Goal: Task Accomplishment & Management: Complete application form

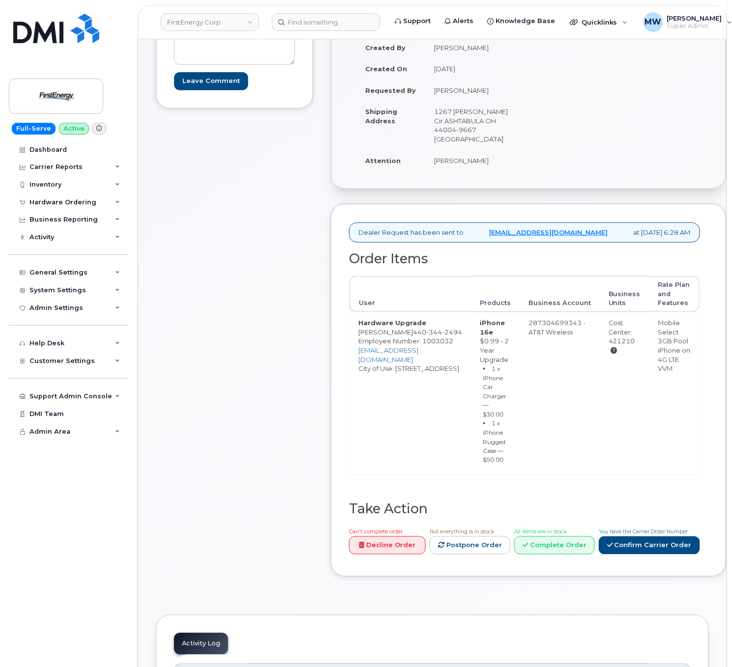
scroll to position [197, 0]
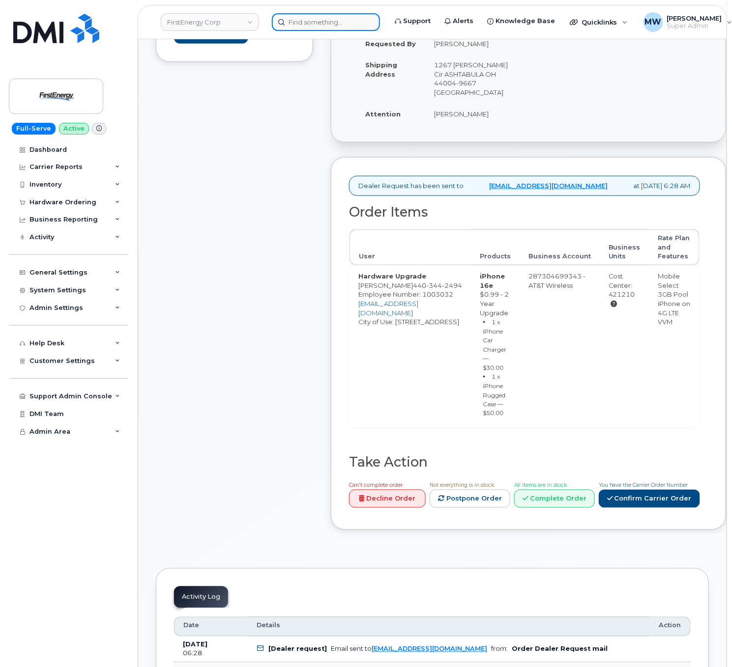
click at [354, 19] on input at bounding box center [326, 22] width 108 height 18
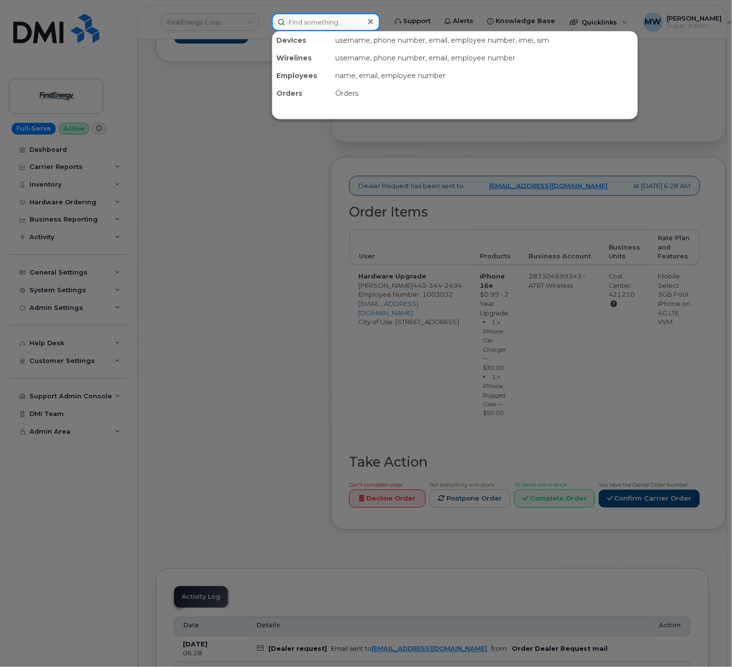
paste input "Fogelsonger"
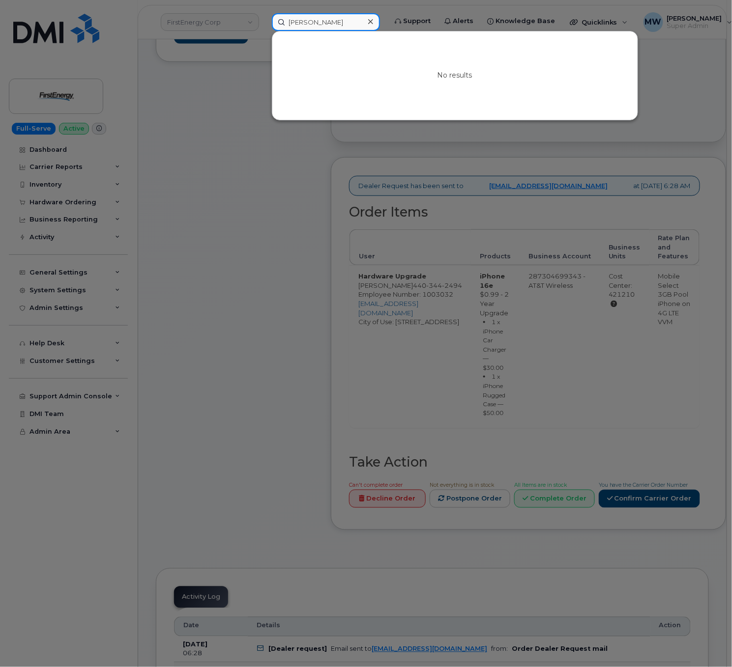
type input "Fogelsonger"
click at [374, 19] on div at bounding box center [370, 22] width 14 height 14
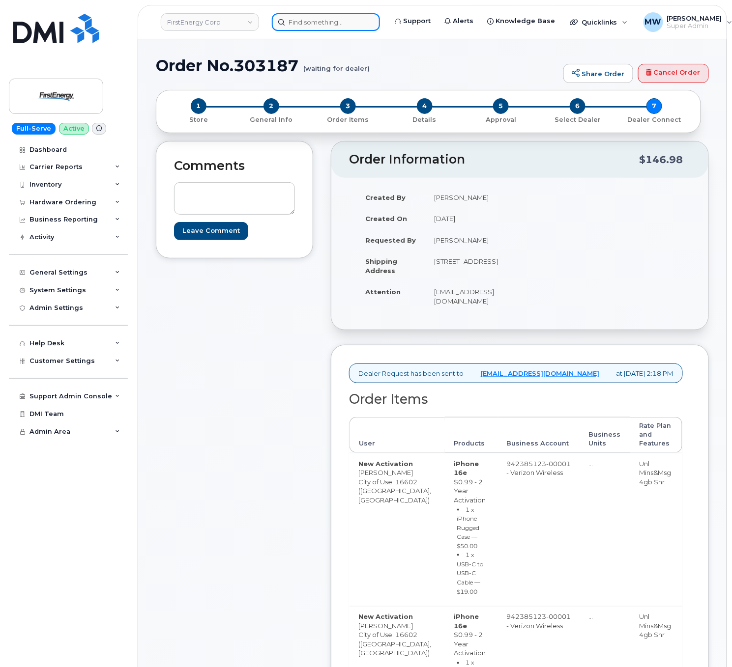
click at [335, 23] on input at bounding box center [326, 22] width 108 height 18
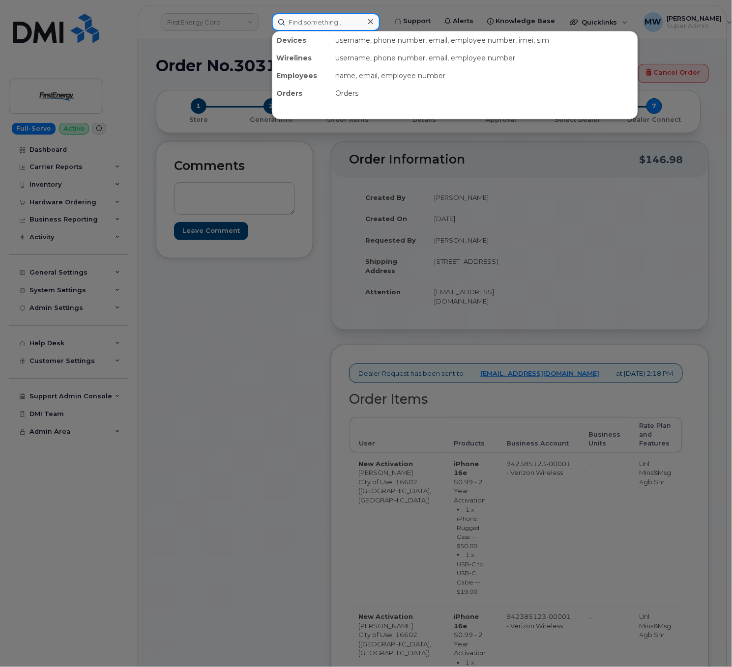
paste input "[PERSON_NAME]"
type input "[PERSON_NAME]"
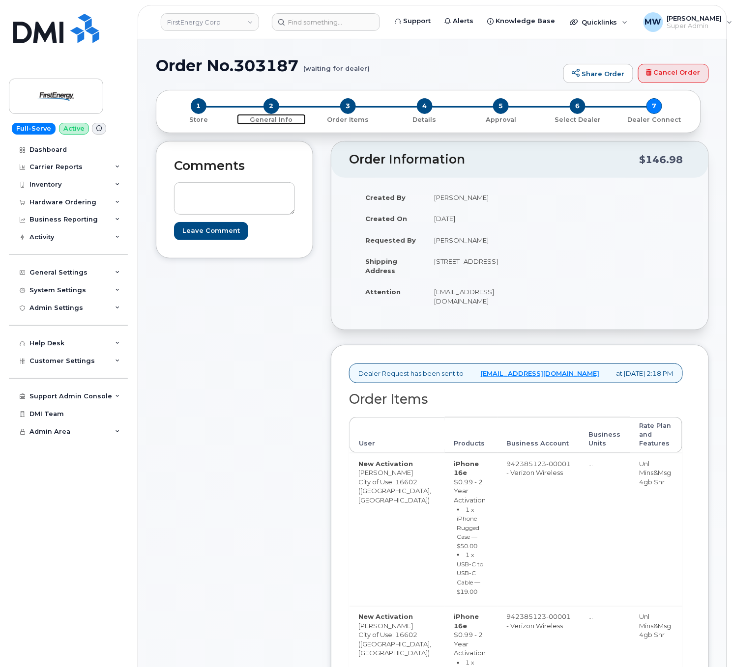
click at [276, 115] on span "General Info" at bounding box center [271, 119] width 69 height 10
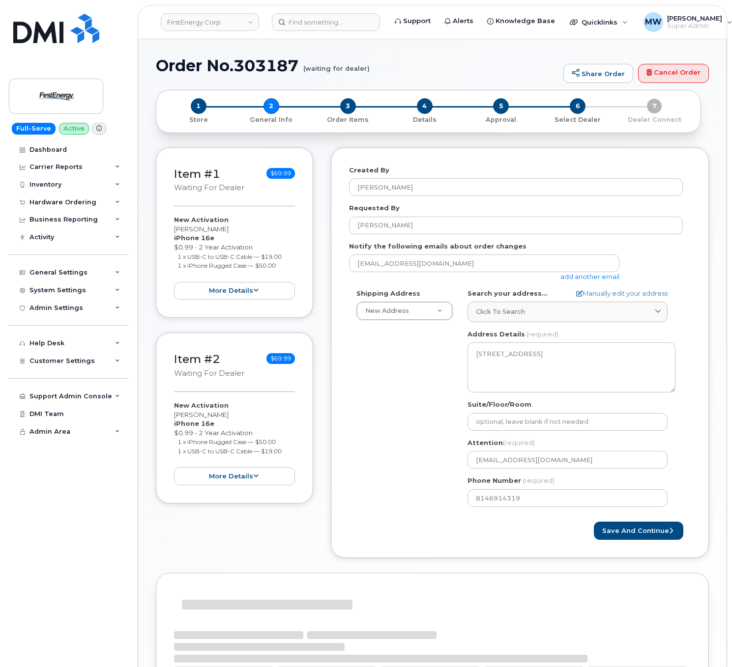
select select
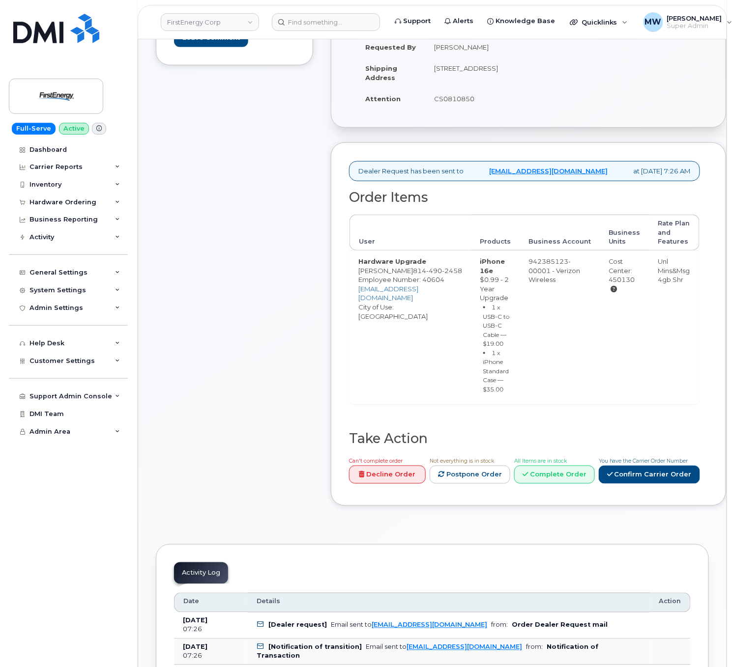
scroll to position [197, 0]
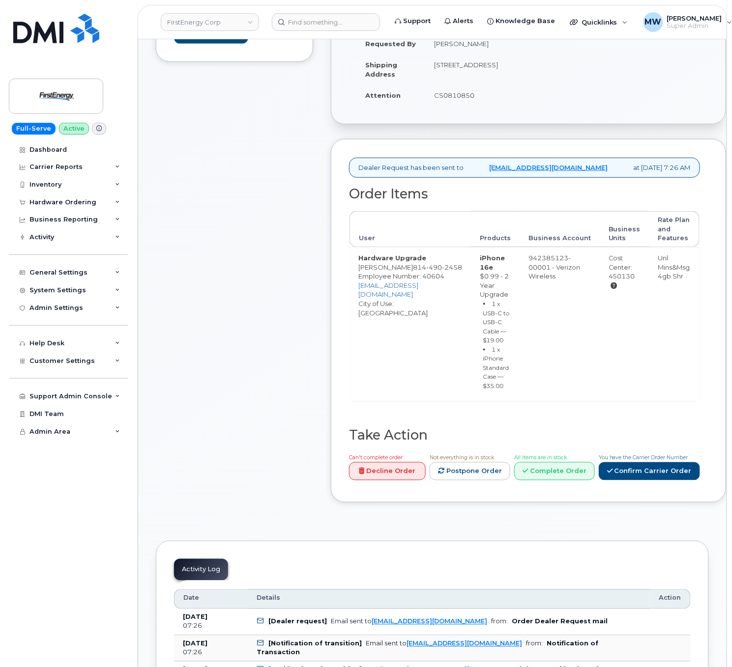
click at [665, 485] on div "Can't complete order Decline Order Not everything is in stock Postpone Order Al…" at bounding box center [522, 468] width 355 height 31
click at [660, 481] on link "Confirm Carrier Order" at bounding box center [649, 471] width 101 height 18
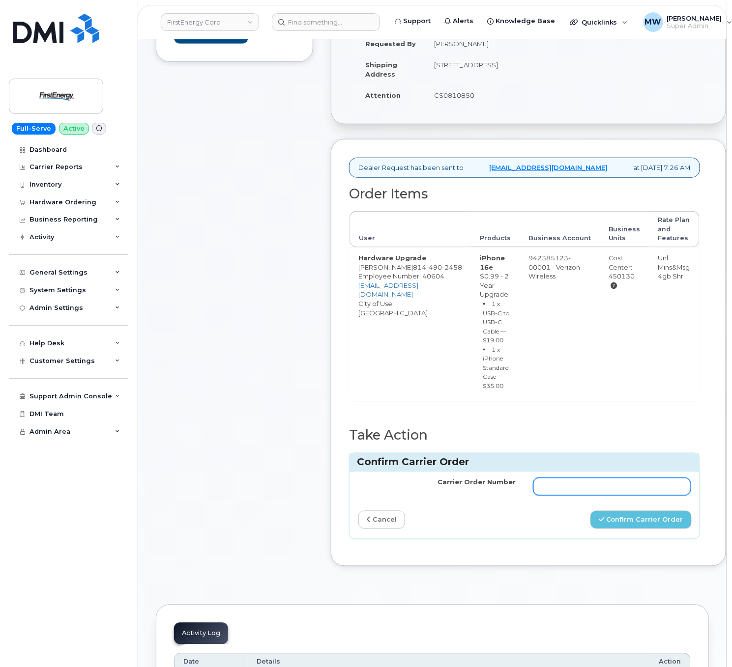
click at [548, 496] on input "Carrier Order Number" at bounding box center [611, 487] width 157 height 18
paste input "MB3000601237620"
type input "MB3000601237620"
drag, startPoint x: 661, startPoint y: 541, endPoint x: 733, endPoint y: 565, distance: 76.3
click at [662, 529] on button "Confirm Carrier Order" at bounding box center [640, 520] width 101 height 18
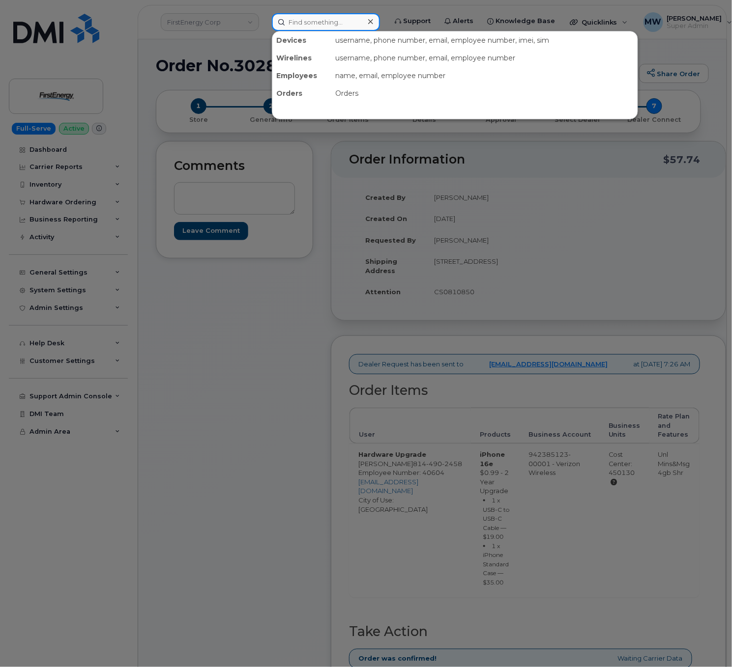
click at [348, 15] on input at bounding box center [326, 22] width 108 height 18
paste input "7246100433"
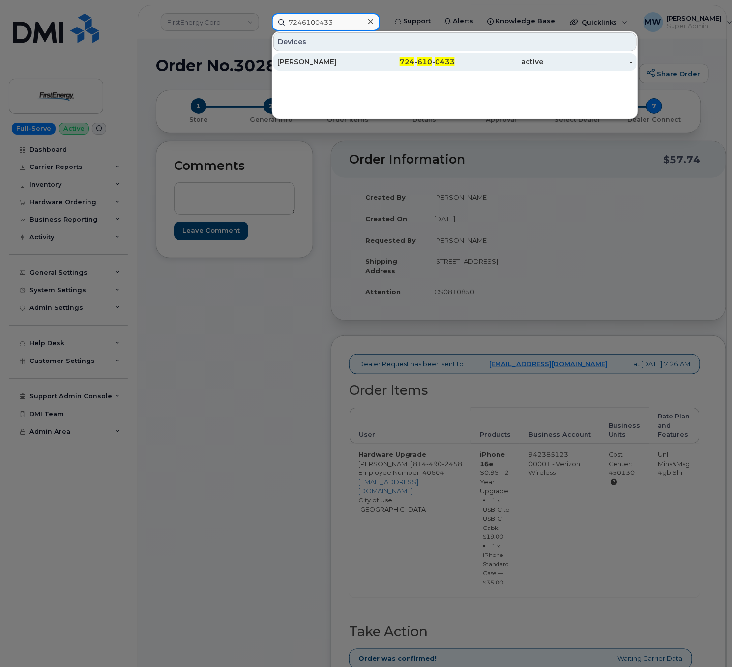
type input "7246100433"
click at [404, 57] on div "724 - 610 - 0433" at bounding box center [410, 62] width 89 height 18
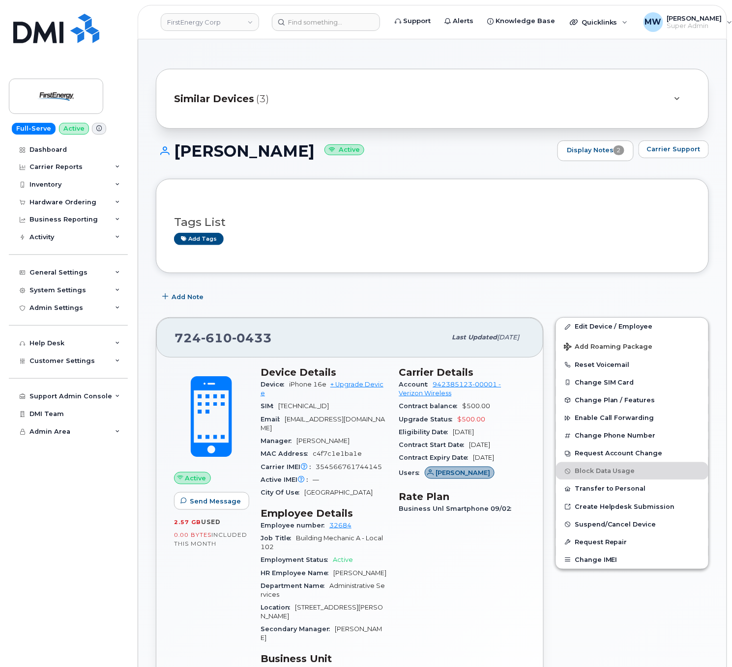
click at [360, 461] on div "Carrier IMEI Carrier IMEI is reported during the last billing cycle or change o…" at bounding box center [323, 467] width 127 height 13
copy span "354566761744145"
drag, startPoint x: 303, startPoint y: 339, endPoint x: 171, endPoint y: 332, distance: 131.9
click at [171, 332] on div "724 610 0433 Last updated Oct 14, 2025" at bounding box center [349, 337] width 387 height 39
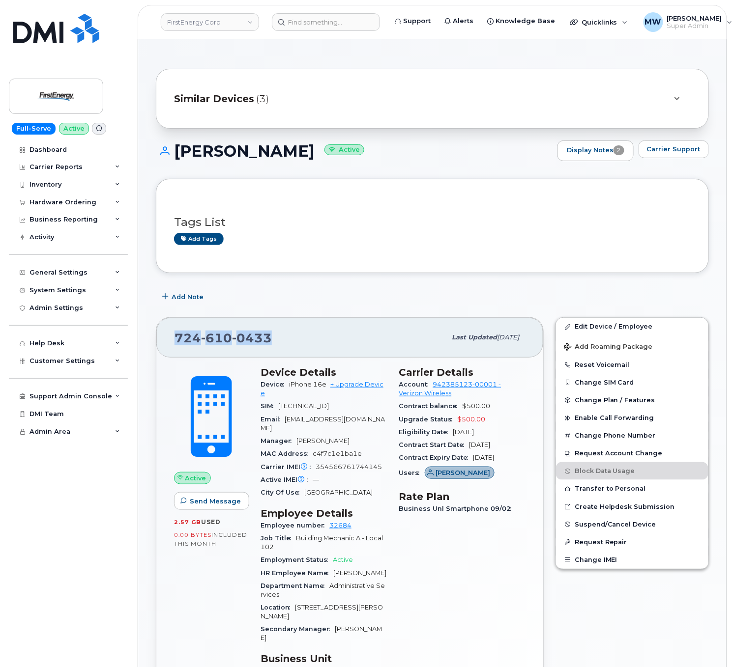
copy span "724 610 0433"
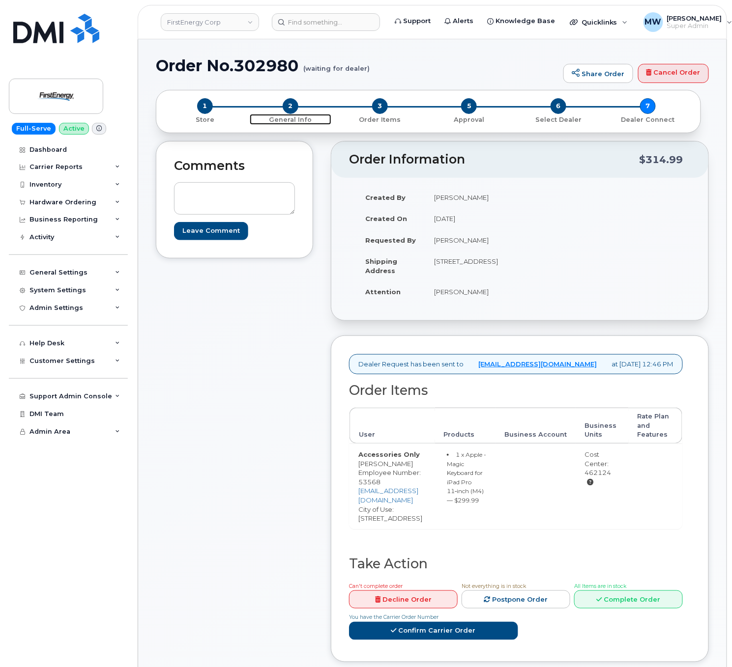
click at [287, 110] on span "2" at bounding box center [291, 106] width 16 height 16
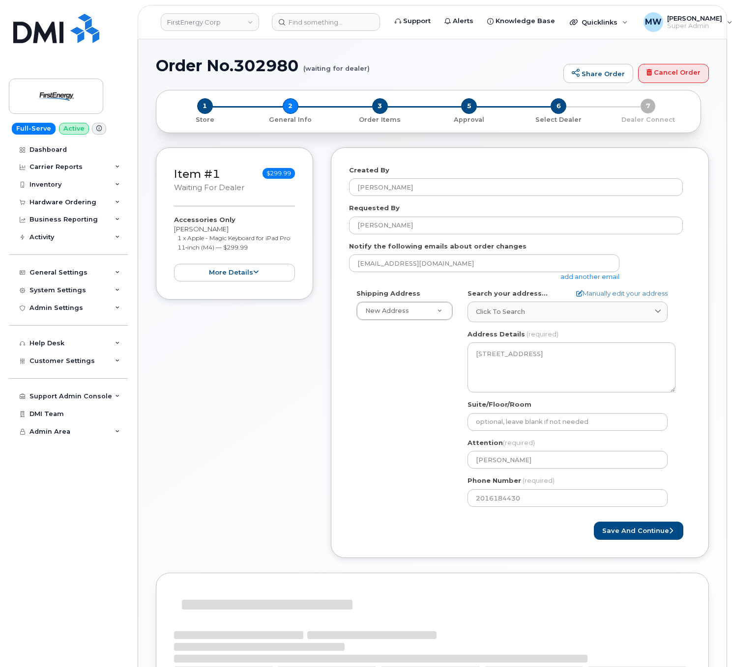
select select
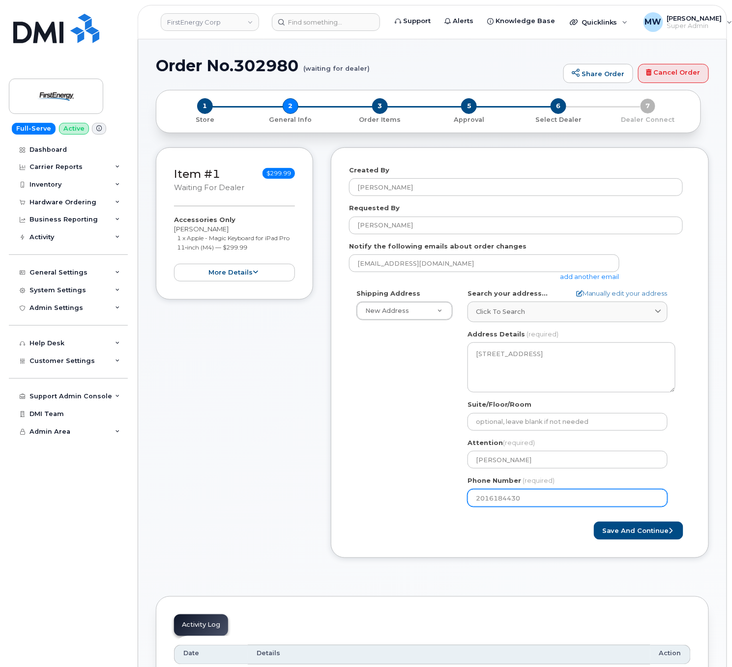
click at [499, 500] on input "2016184430" at bounding box center [567, 498] width 200 height 18
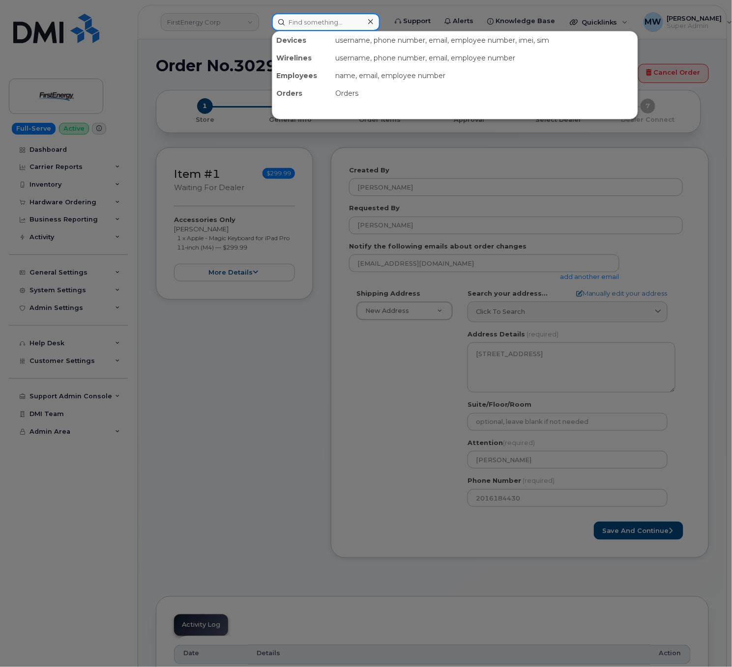
drag, startPoint x: 311, startPoint y: 23, endPoint x: 316, endPoint y: 23, distance: 5.9
click at [315, 19] on input at bounding box center [326, 22] width 108 height 18
paste input "2016184430"
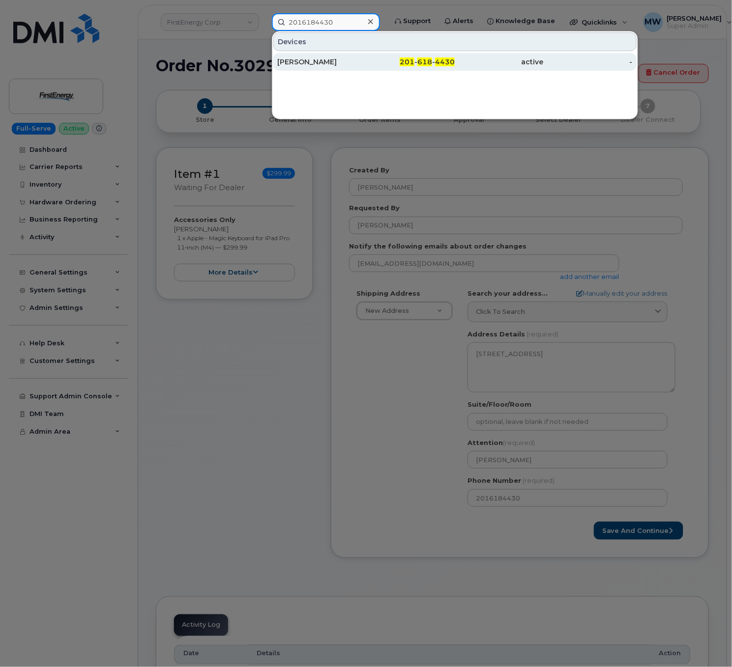
type input "2016184430"
click at [376, 60] on div "201 - 618 - 4430" at bounding box center [410, 62] width 89 height 10
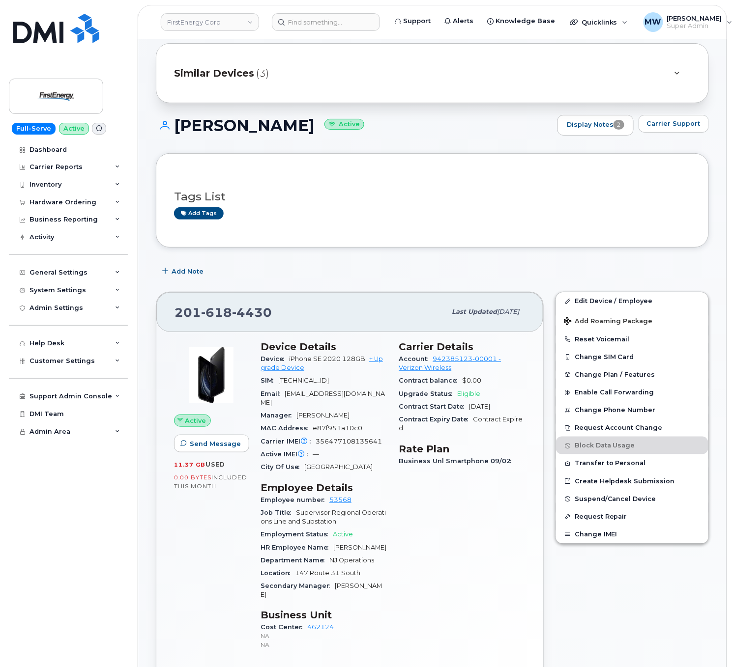
scroll to position [98, 0]
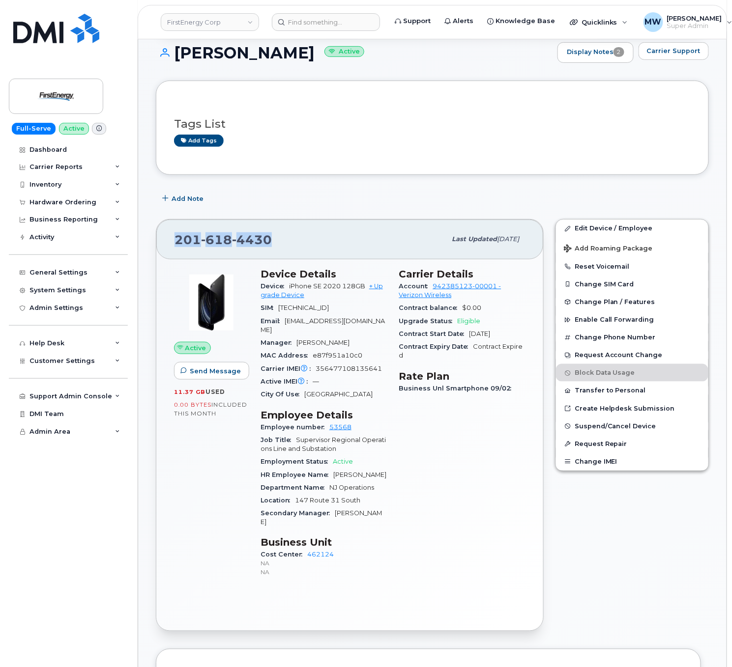
drag, startPoint x: 294, startPoint y: 237, endPoint x: 175, endPoint y: 243, distance: 119.1
click at [175, 243] on div "201 618 4430" at bounding box center [309, 239] width 271 height 21
copy span "201 618 4430"
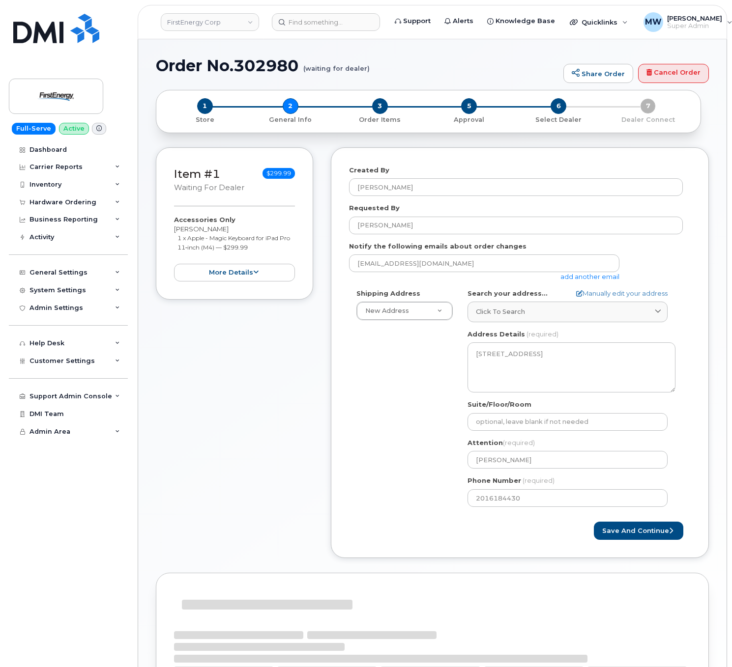
select select
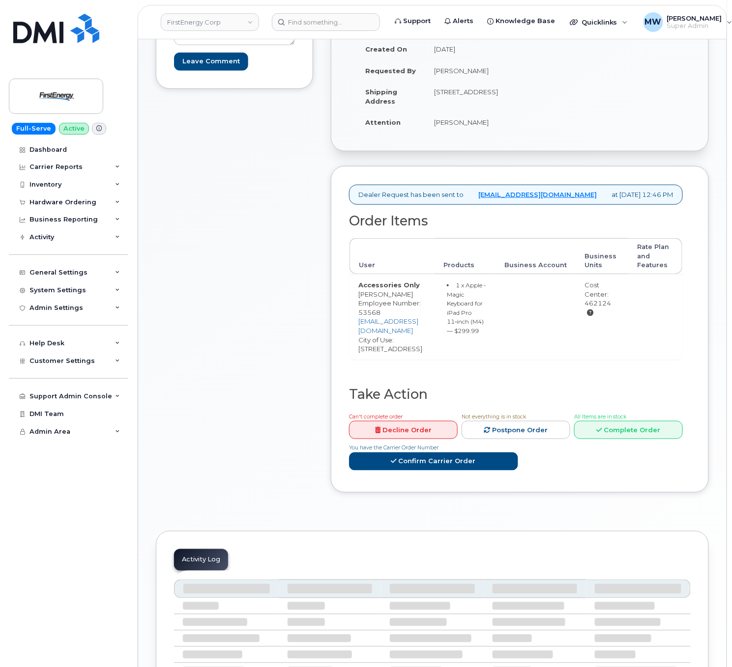
scroll to position [197, 0]
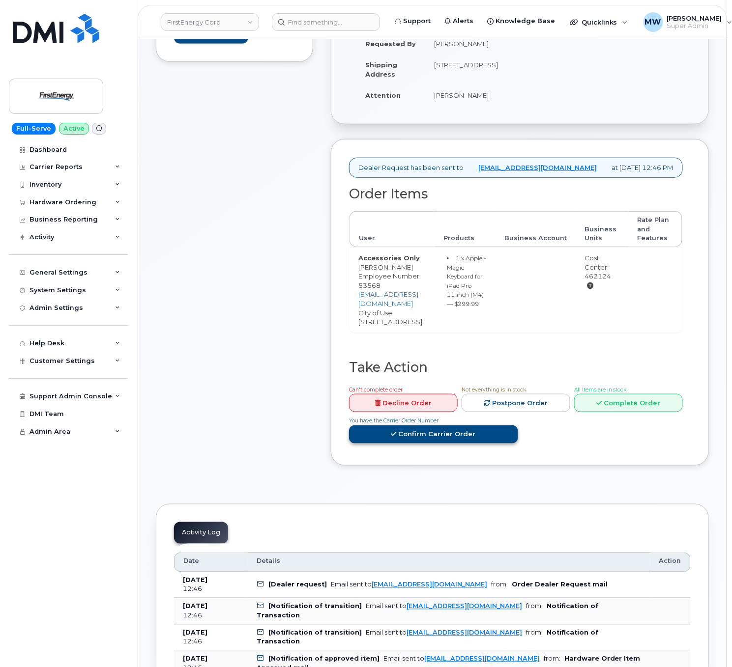
click at [492, 444] on link "Confirm Carrier Order" at bounding box center [433, 435] width 169 height 18
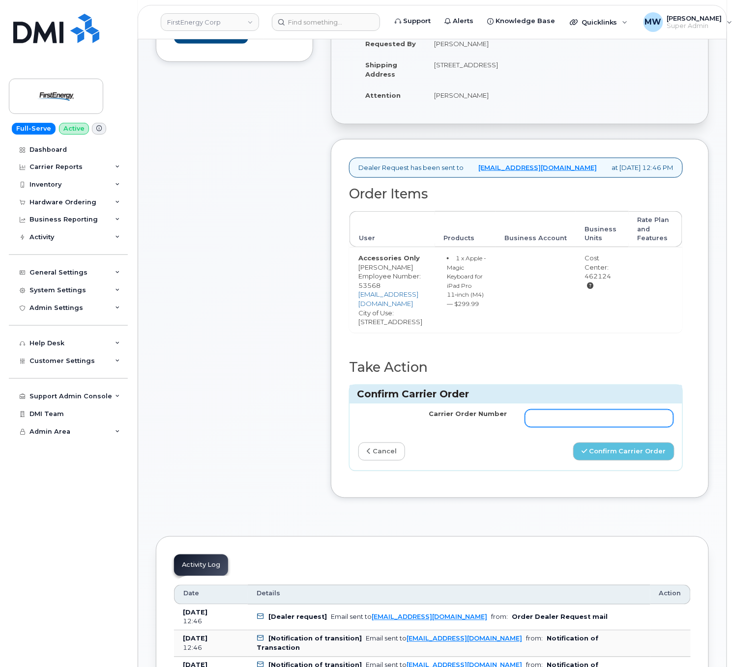
drag, startPoint x: 582, startPoint y: 454, endPoint x: 587, endPoint y: 458, distance: 6.7
click at [582, 428] on input "Carrier Order Number" at bounding box center [599, 419] width 149 height 18
paste input "MB3000601254940"
type input "MB3000601254940"
click at [631, 461] on button "Confirm Carrier Order" at bounding box center [623, 452] width 101 height 18
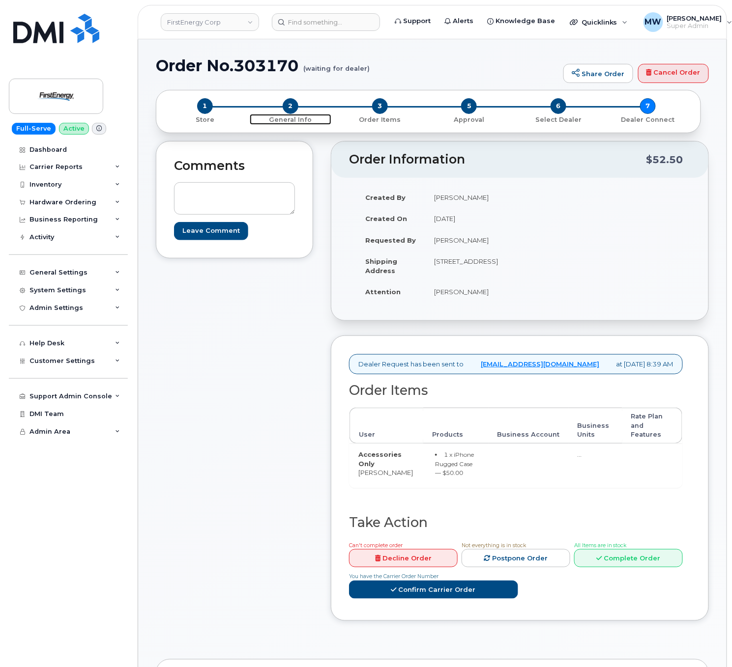
click at [291, 109] on span "2" at bounding box center [291, 106] width 16 height 16
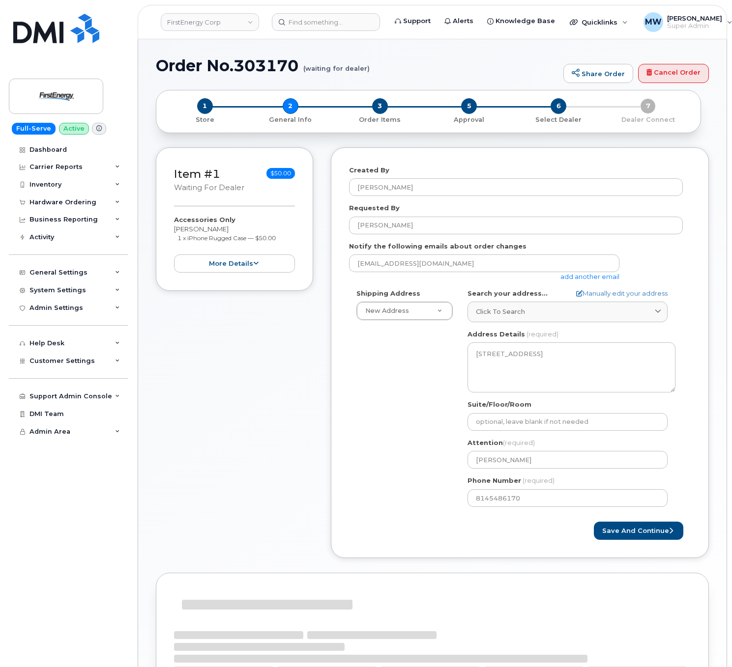
select select
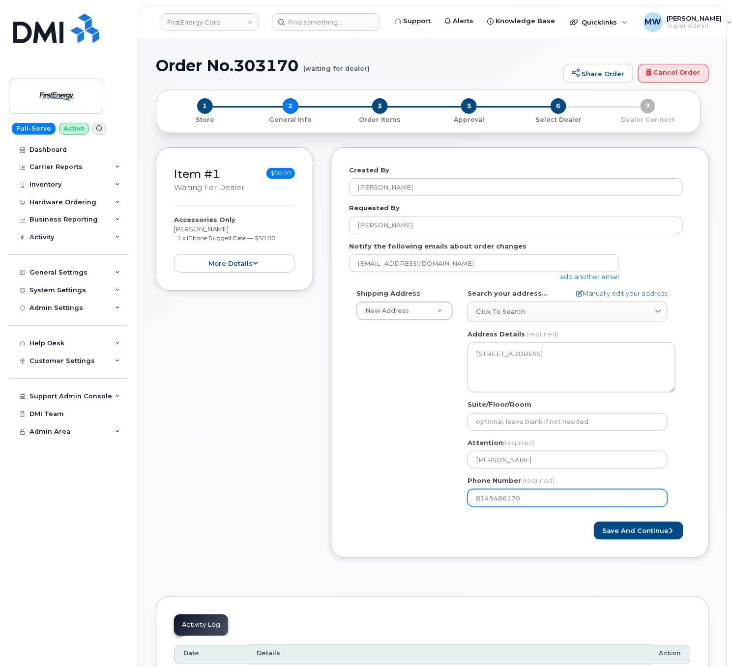
click at [501, 503] on input "8145486170" at bounding box center [567, 498] width 200 height 18
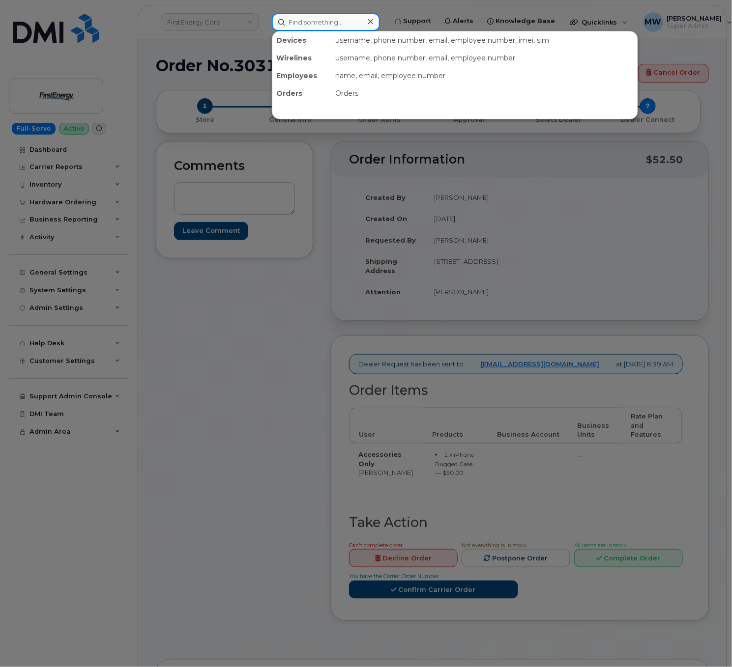
click at [327, 23] on input at bounding box center [326, 22] width 108 height 18
paste input "8145486170"
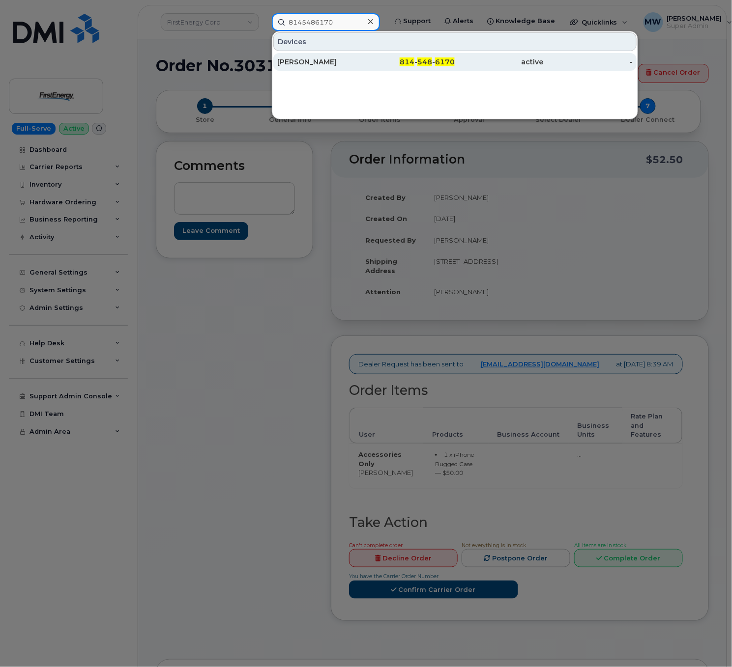
type input "8145486170"
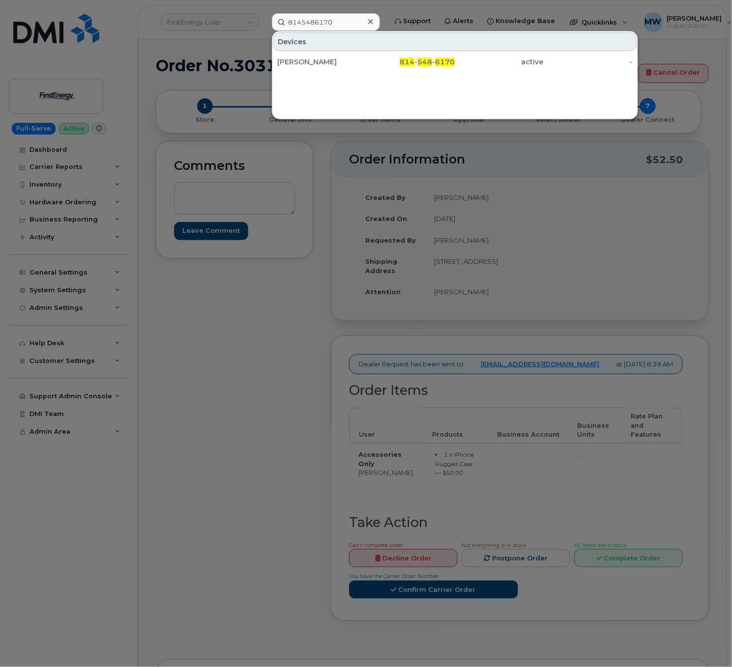
drag, startPoint x: 366, startPoint y: 56, endPoint x: 459, endPoint y: 72, distance: 94.8
click at [366, 56] on link "THOMAS P LUKICH 814 - 548 - 6170 active -" at bounding box center [454, 62] width 363 height 18
